Goal: Transaction & Acquisition: Purchase product/service

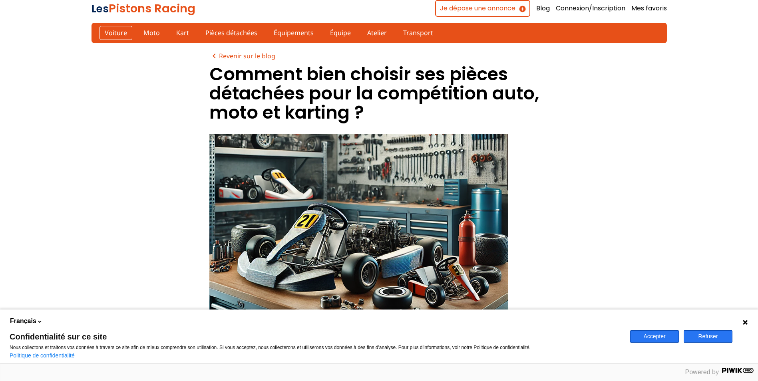
click at [114, 35] on link "Voiture" at bounding box center [116, 33] width 33 height 14
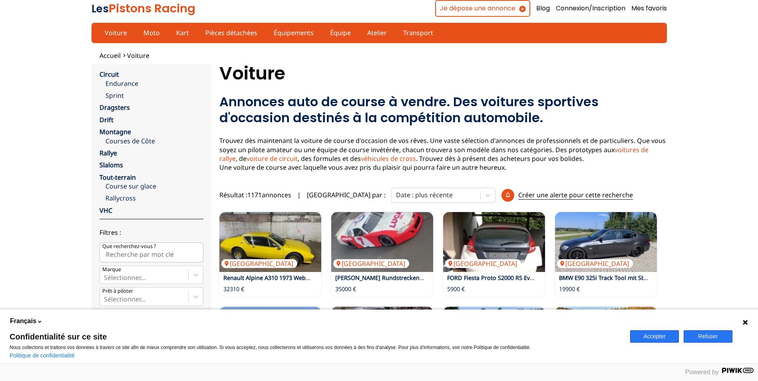
click at [112, 154] on link "Rallye" at bounding box center [109, 153] width 18 height 9
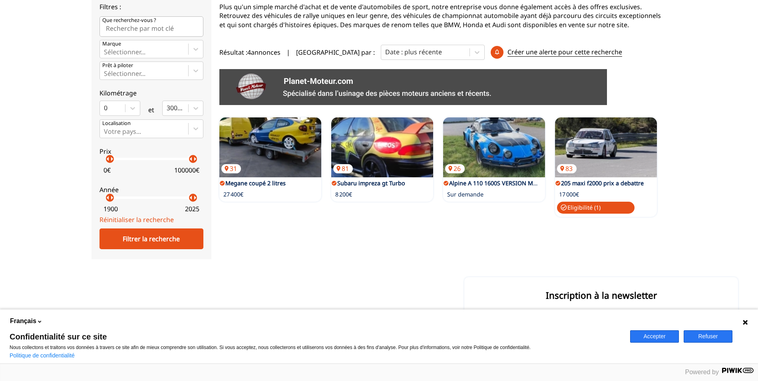
scroll to position [160, 0]
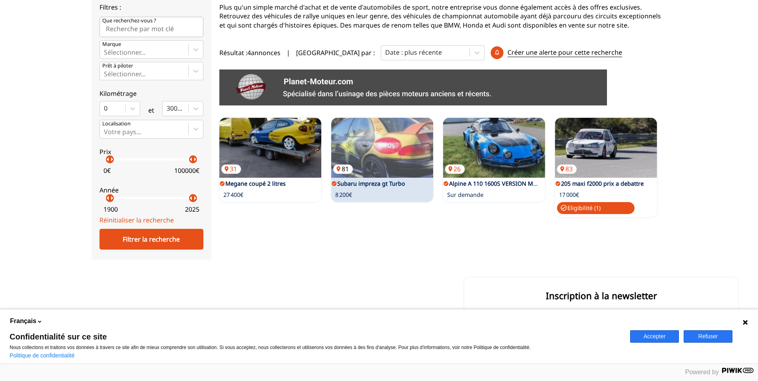
click at [385, 156] on img at bounding box center [382, 148] width 102 height 60
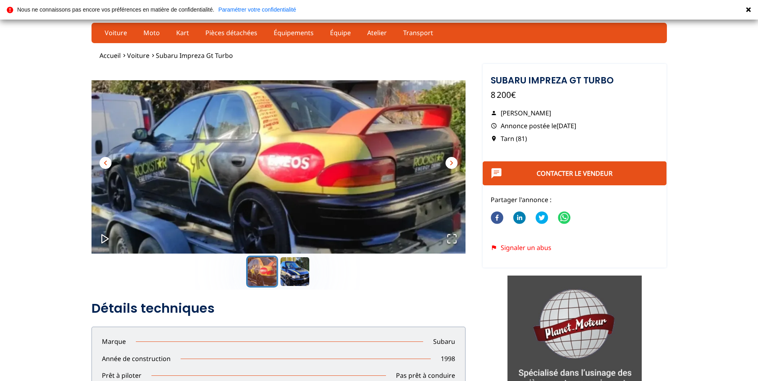
click at [451, 161] on span "chevron_right" at bounding box center [452, 163] width 10 height 10
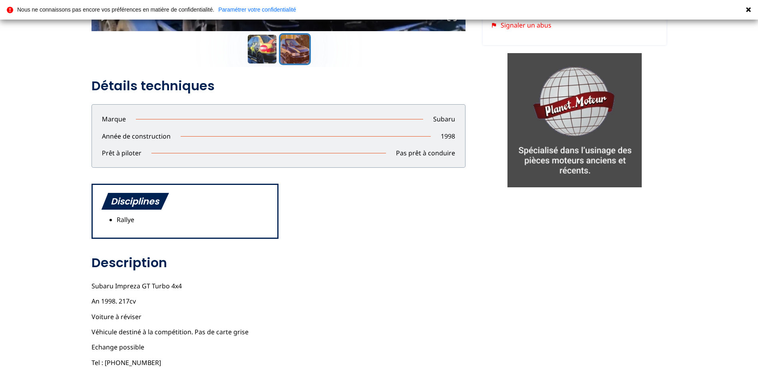
scroll to position [240, 0]
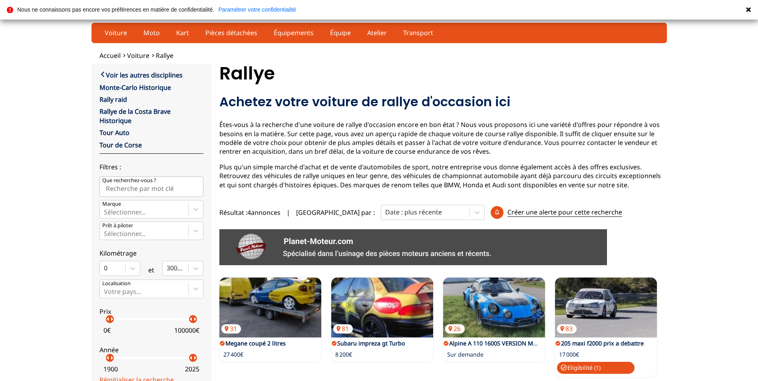
scroll to position [173, 0]
